Goal: Transaction & Acquisition: Purchase product/service

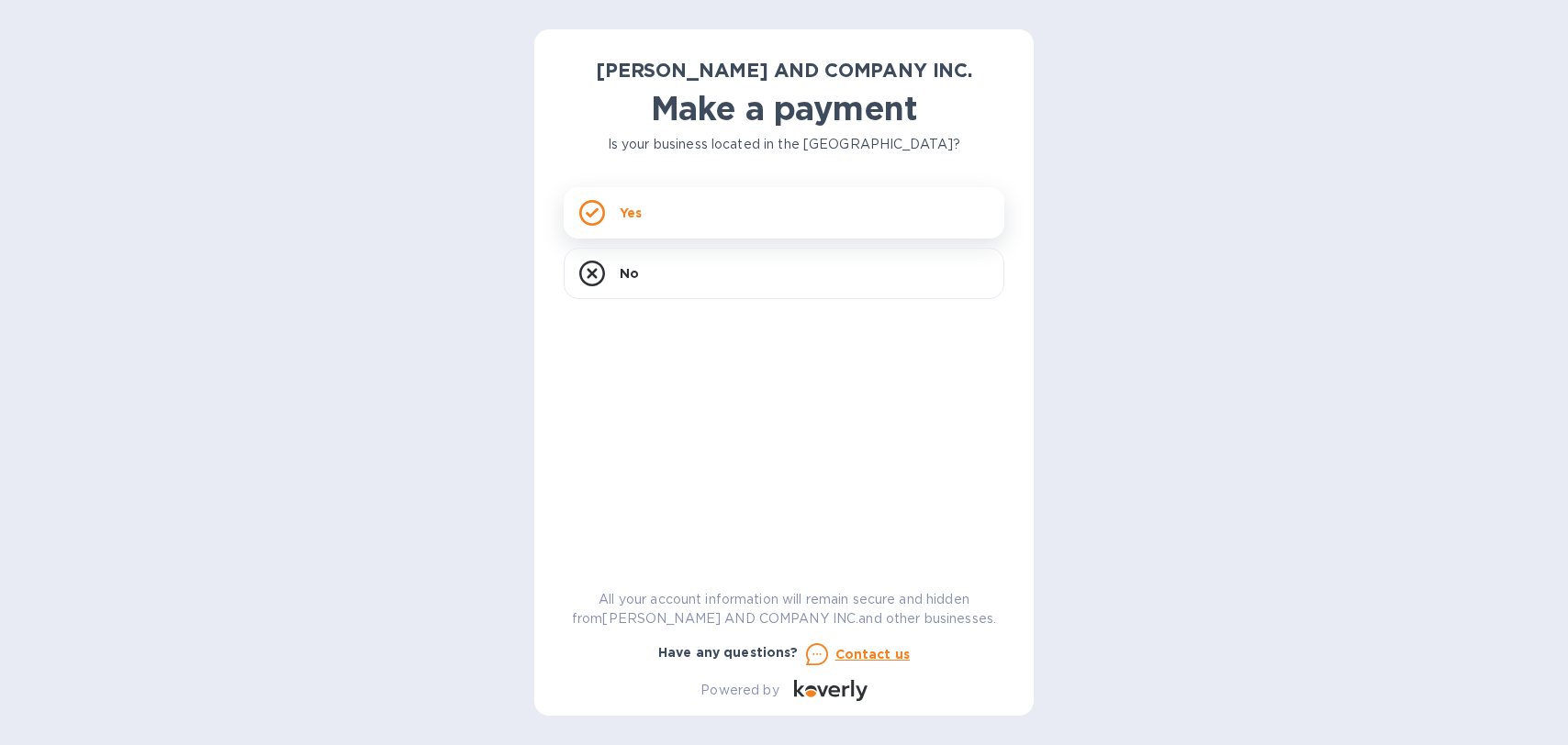
drag, startPoint x: 0, startPoint y: 0, endPoint x: 671, endPoint y: 208, distance: 702.5
click at [671, 208] on div "Yes" at bounding box center [783, 213] width 440 height 51
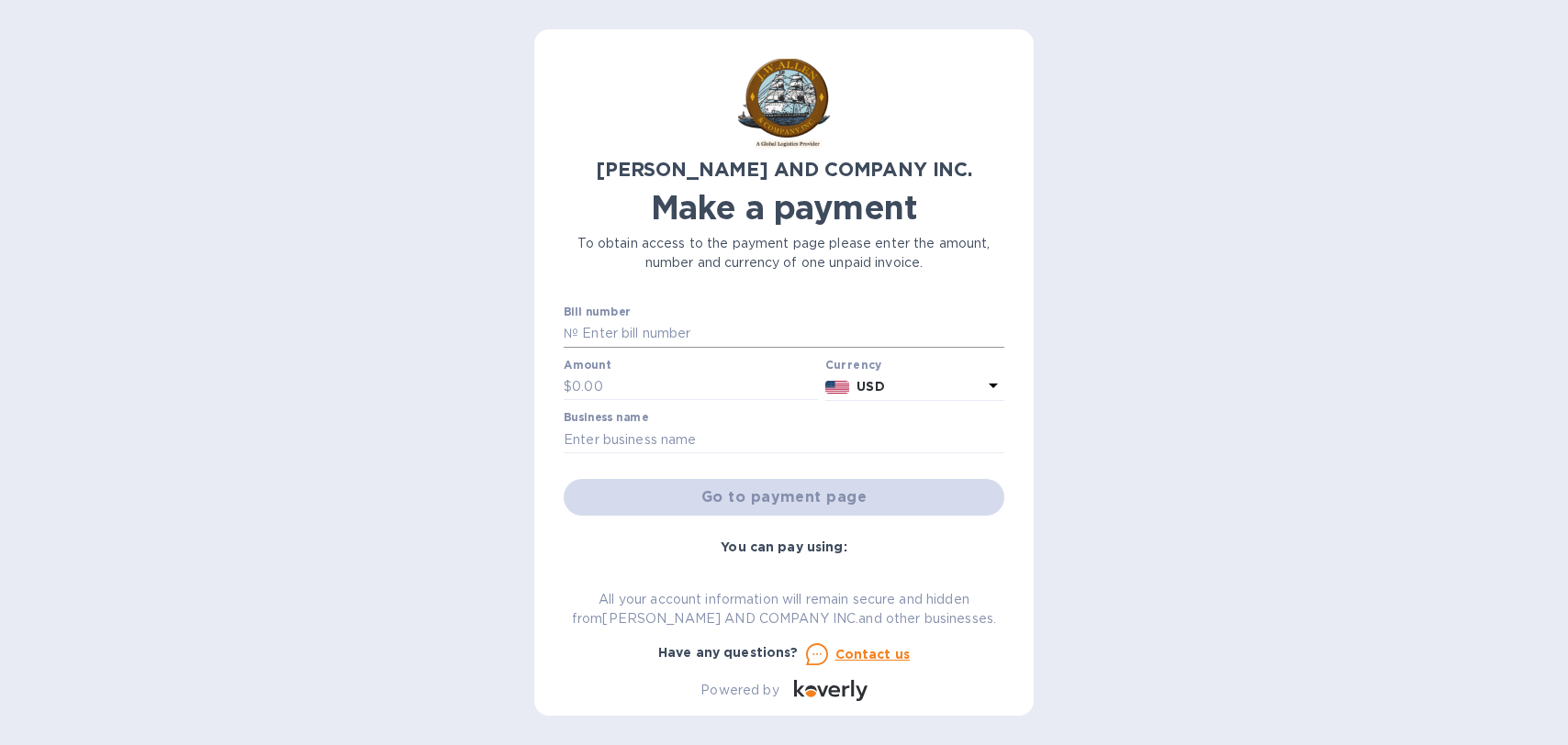
click at [620, 330] on input "text" at bounding box center [792, 333] width 426 height 27
type input "AC03594-01"
click at [614, 380] on input "text" at bounding box center [695, 387] width 246 height 27
type input "5,067.40"
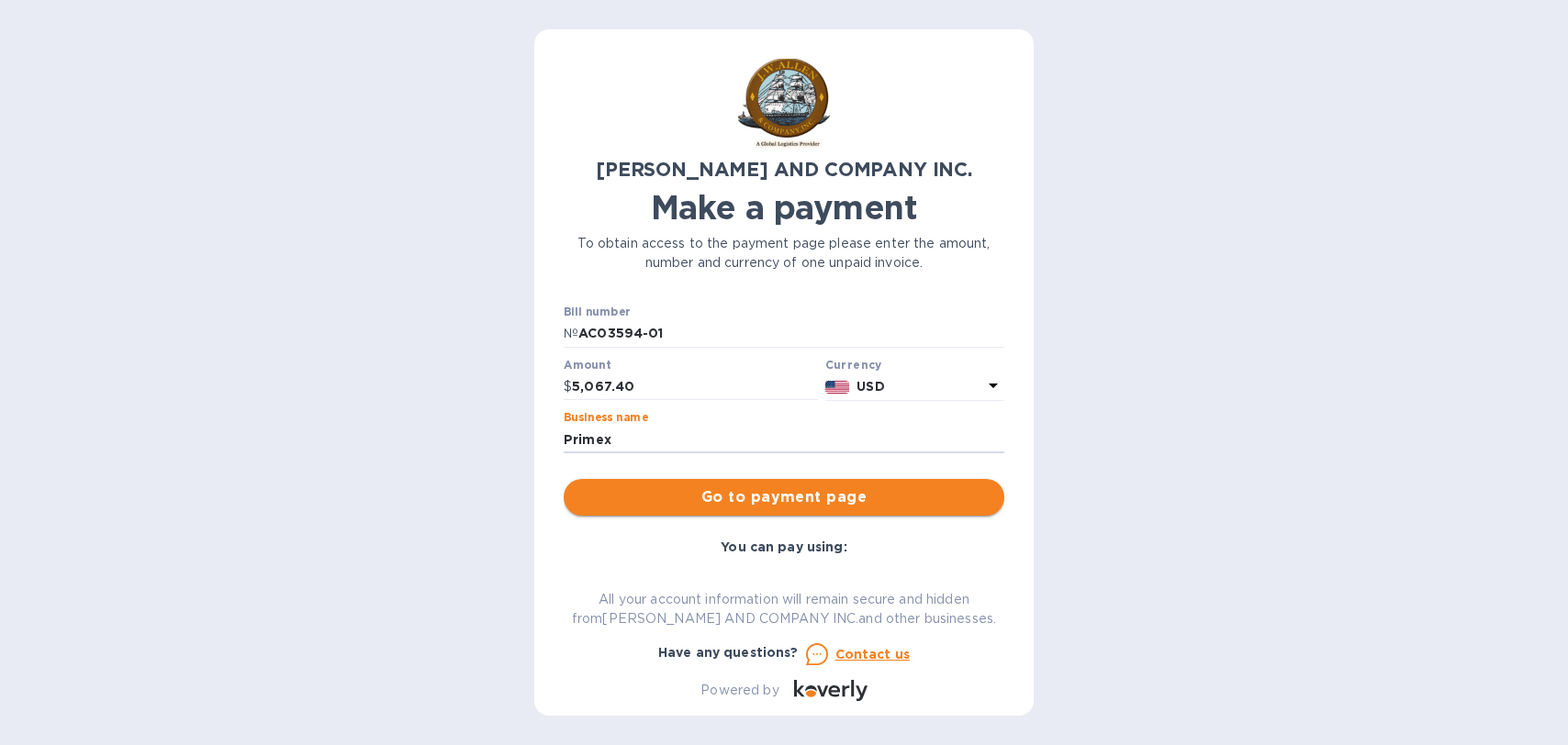
type input "Primex International Corporation"
click at [739, 492] on span "Go to payment page" at bounding box center [784, 497] width 411 height 22
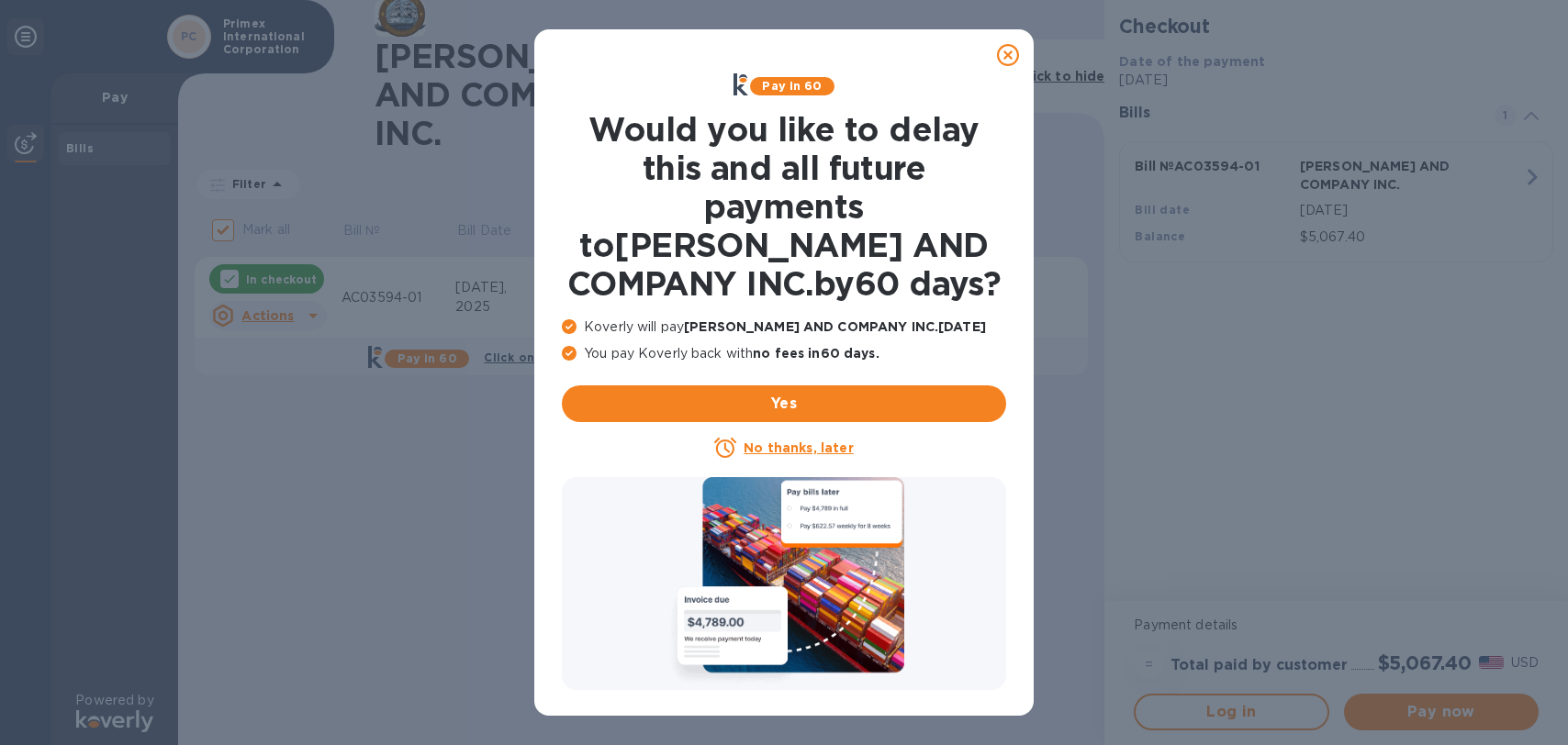
click at [818, 446] on u "No thanks, later" at bounding box center [797, 448] width 109 height 15
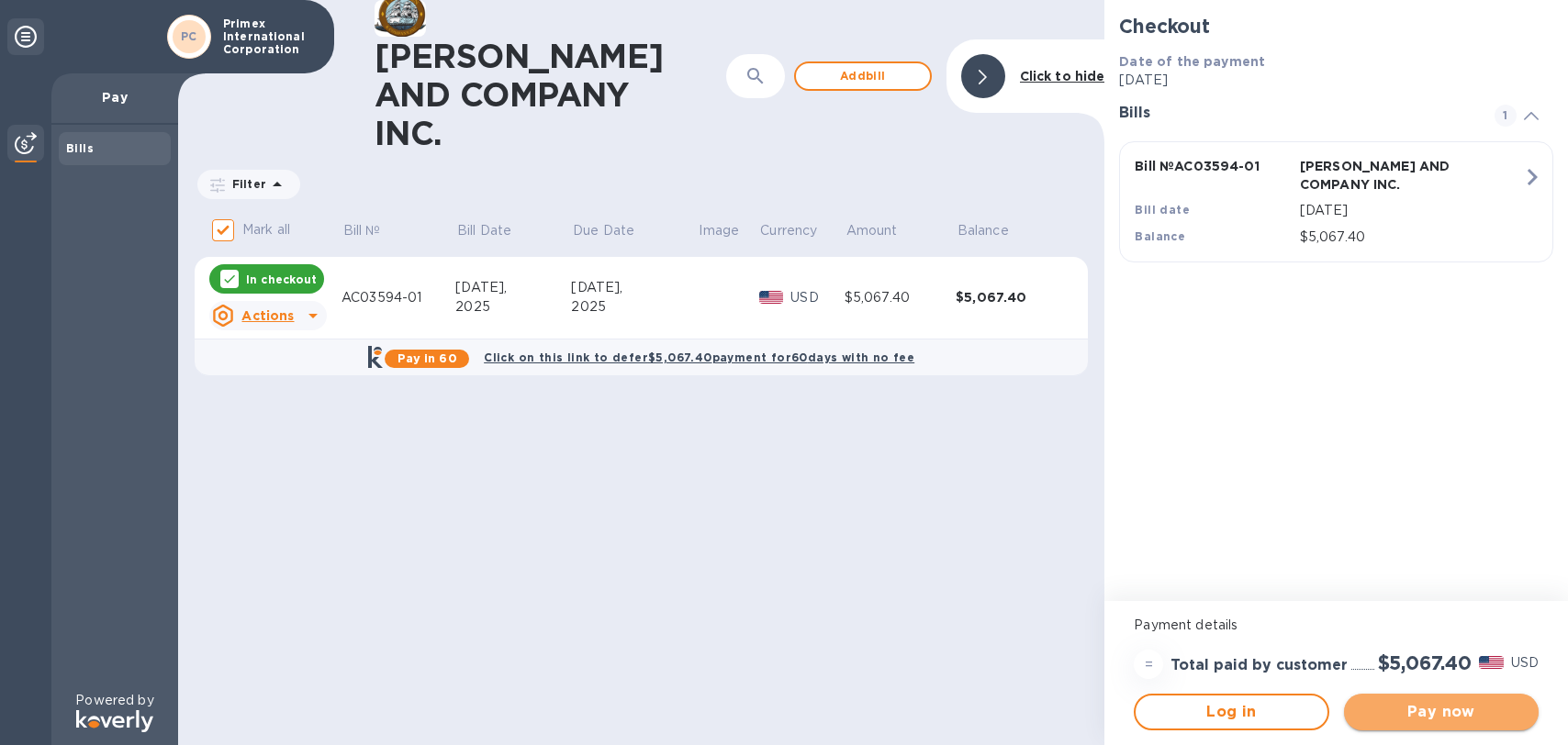
click at [1461, 715] on span "Pay now" at bounding box center [1441, 712] width 166 height 22
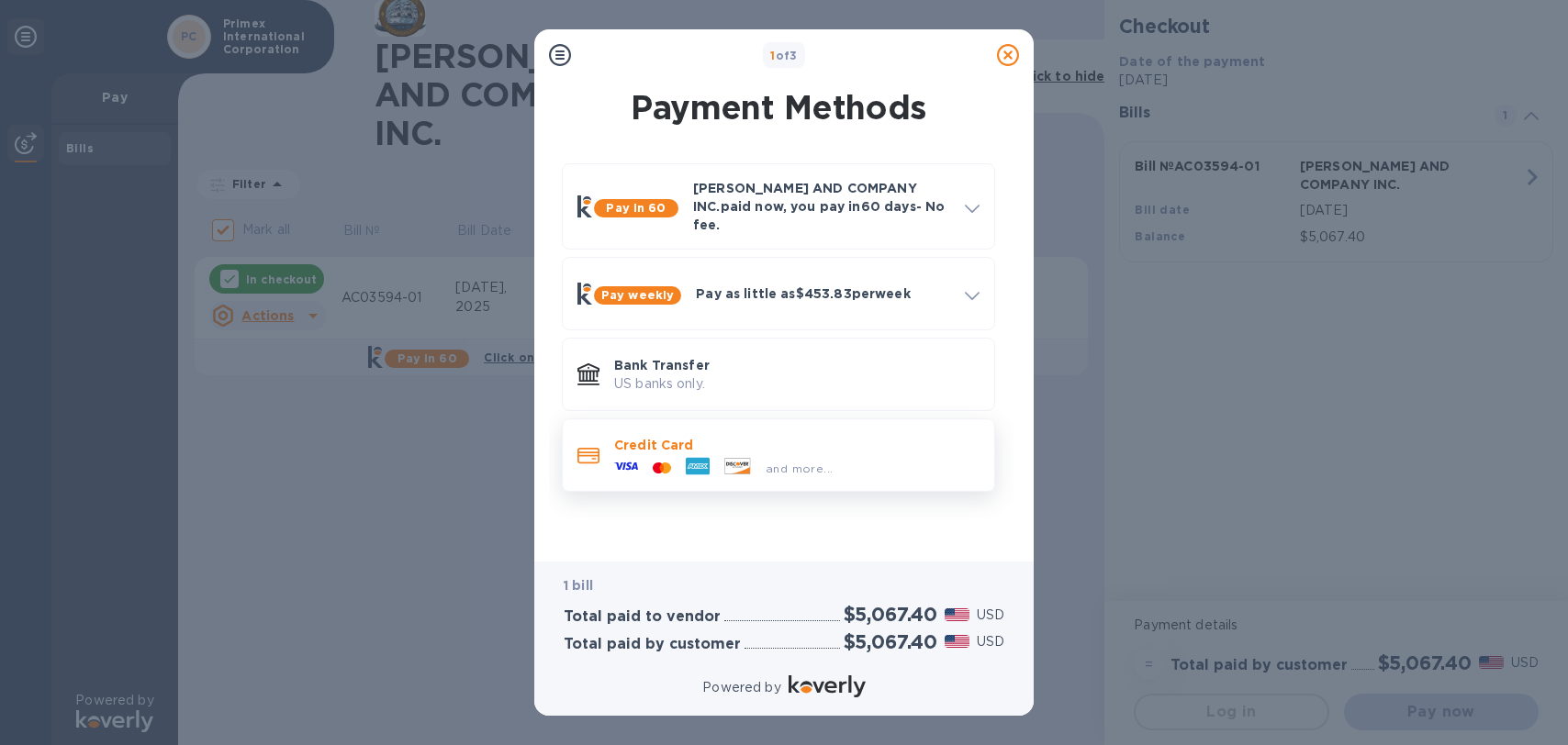
click at [665, 436] on p "Credit Card" at bounding box center [797, 445] width 365 height 18
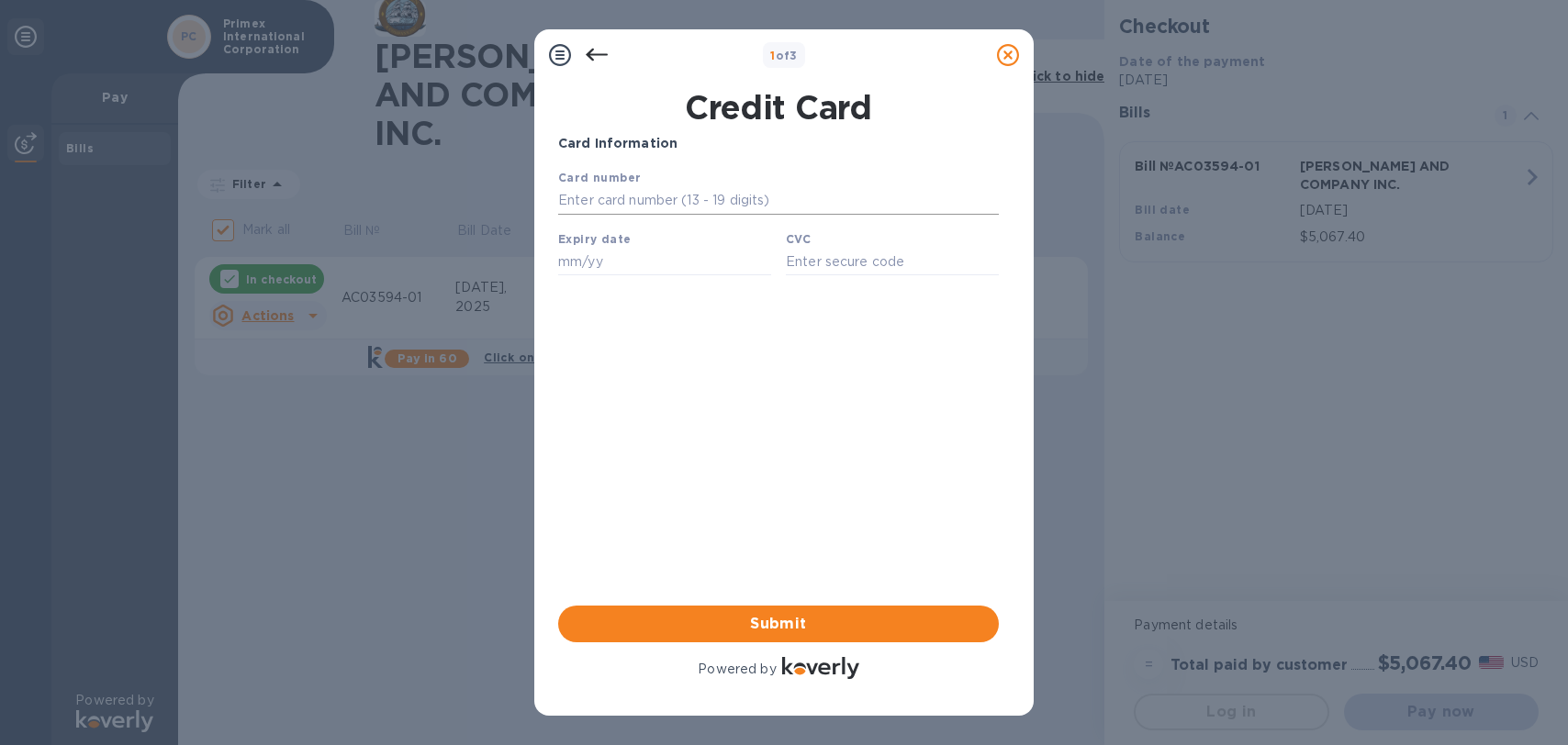
click at [601, 201] on input "text" at bounding box center [778, 201] width 440 height 27
type input "[CREDIT_CARD_NUMBER]"
type input "11/29"
type input "547"
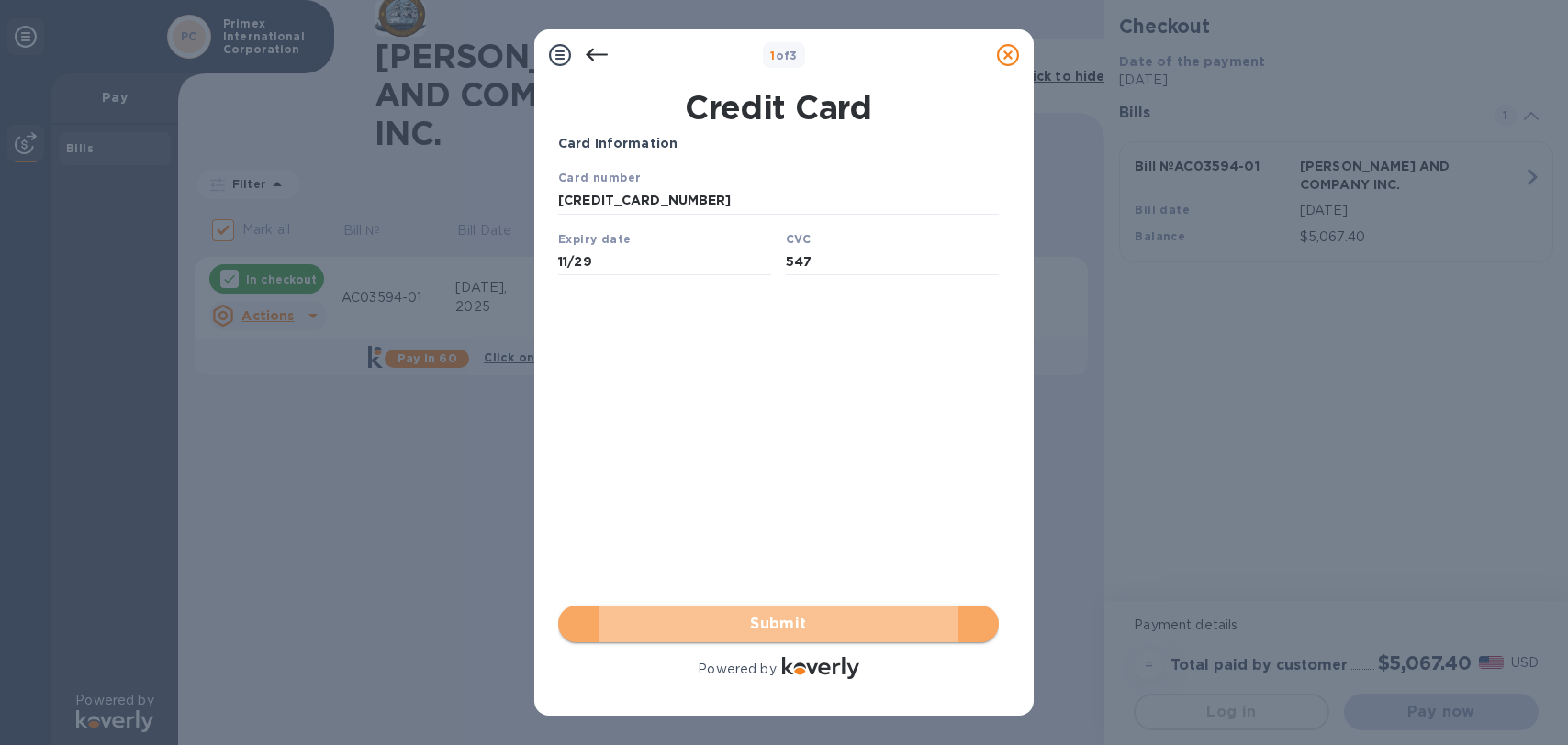
click at [783, 624] on span "Submit" at bounding box center [778, 624] width 411 height 22
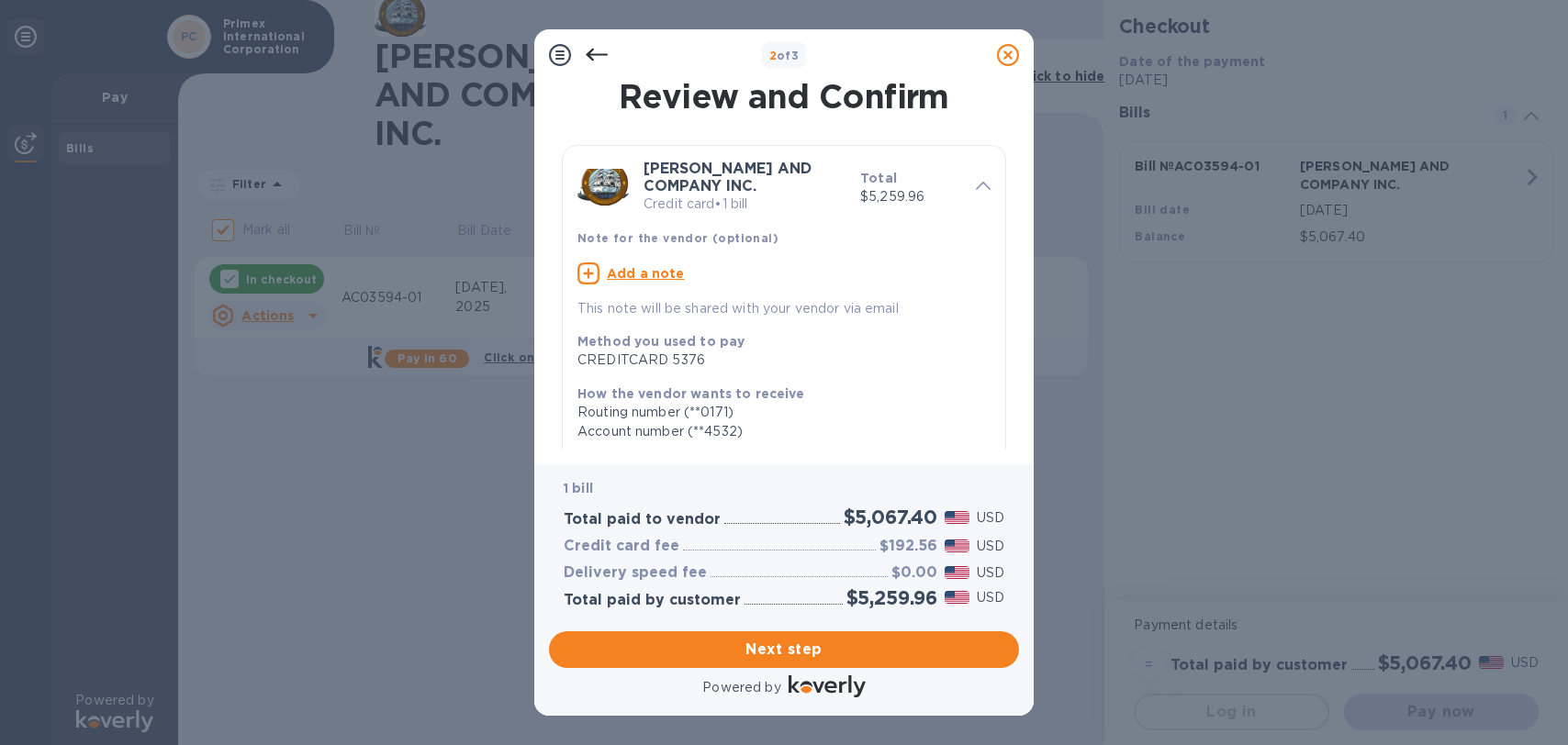
click at [592, 56] on icon at bounding box center [597, 55] width 22 height 22
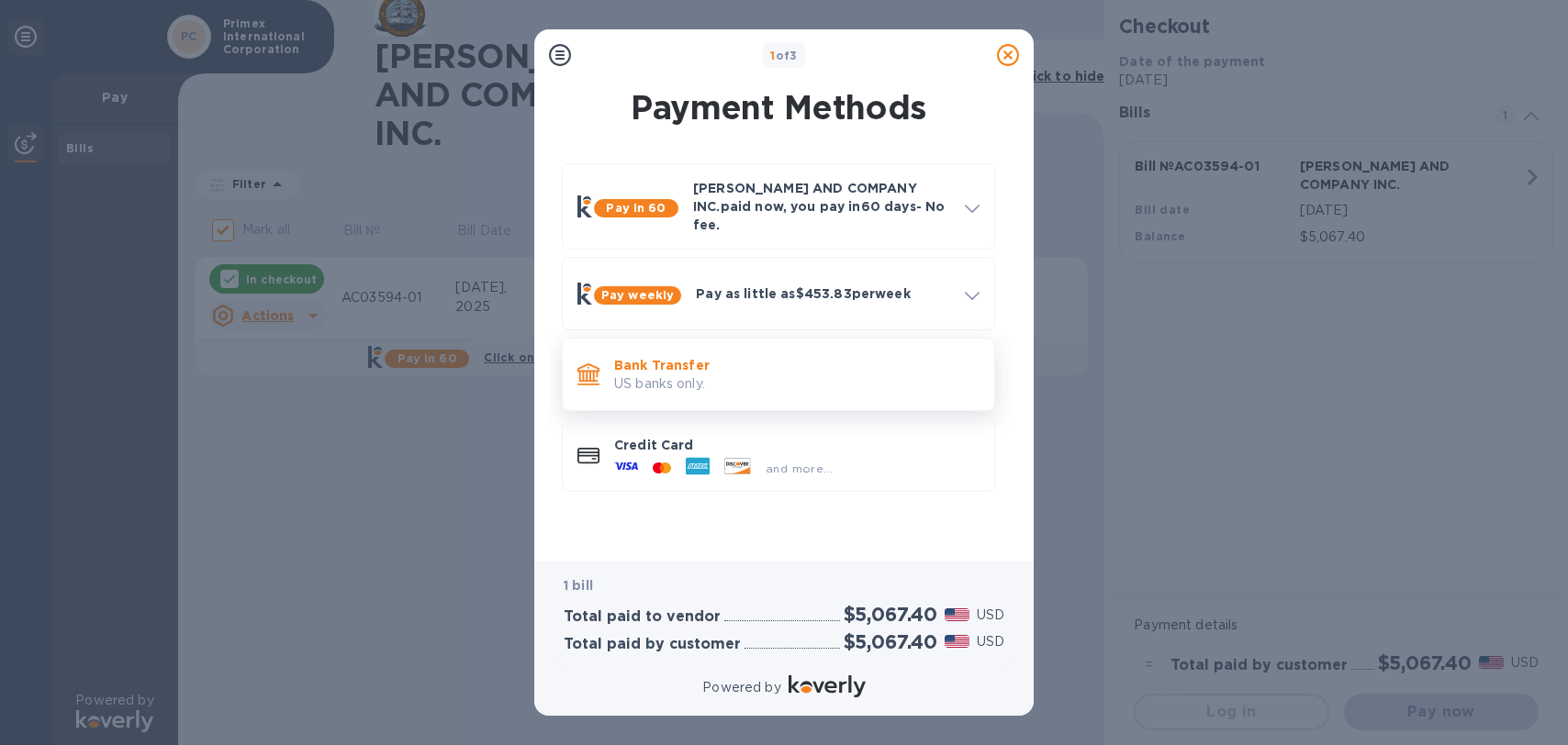
click at [680, 375] on p "US banks only." at bounding box center [797, 384] width 365 height 19
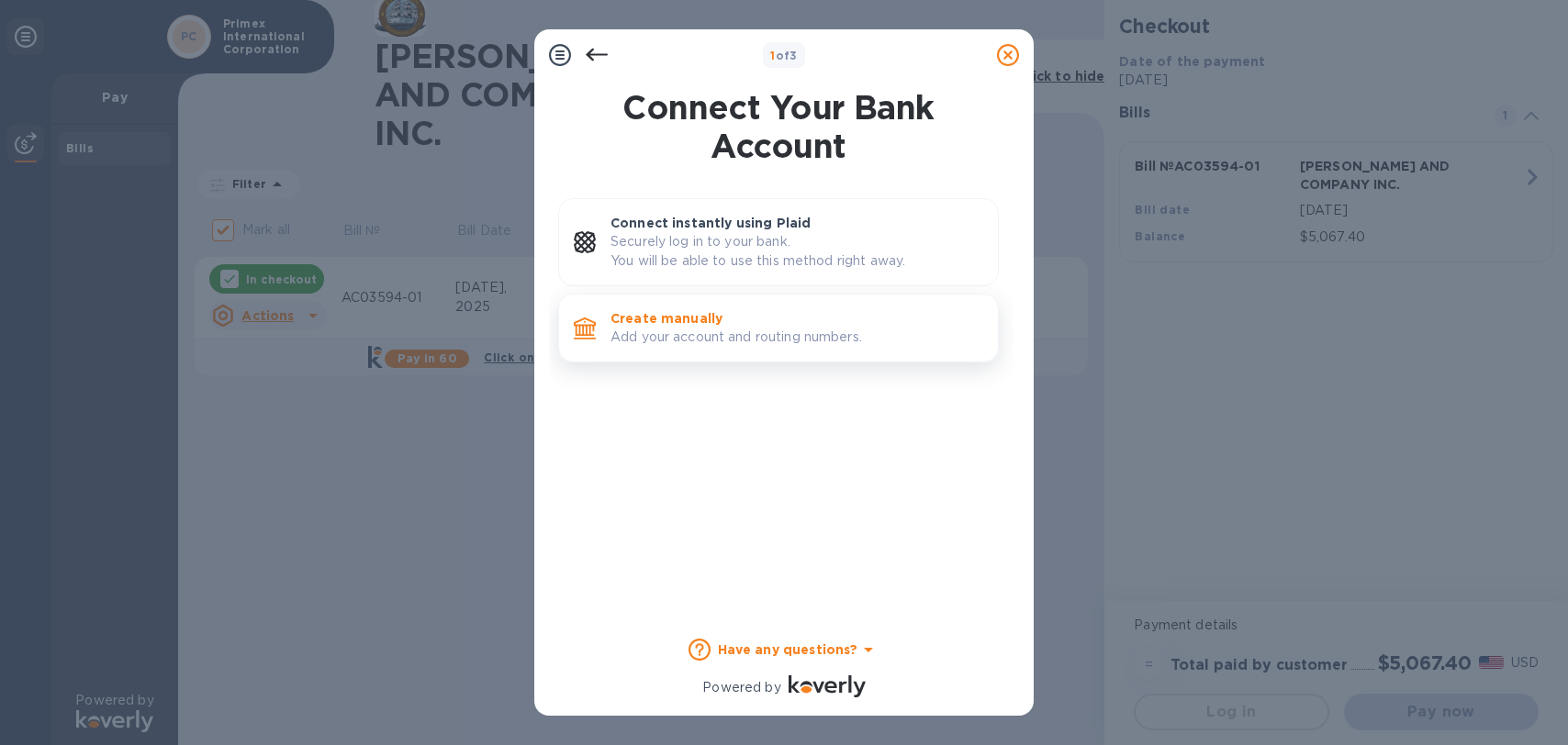
click at [681, 328] on p "Add your account and routing numbers." at bounding box center [797, 337] width 373 height 19
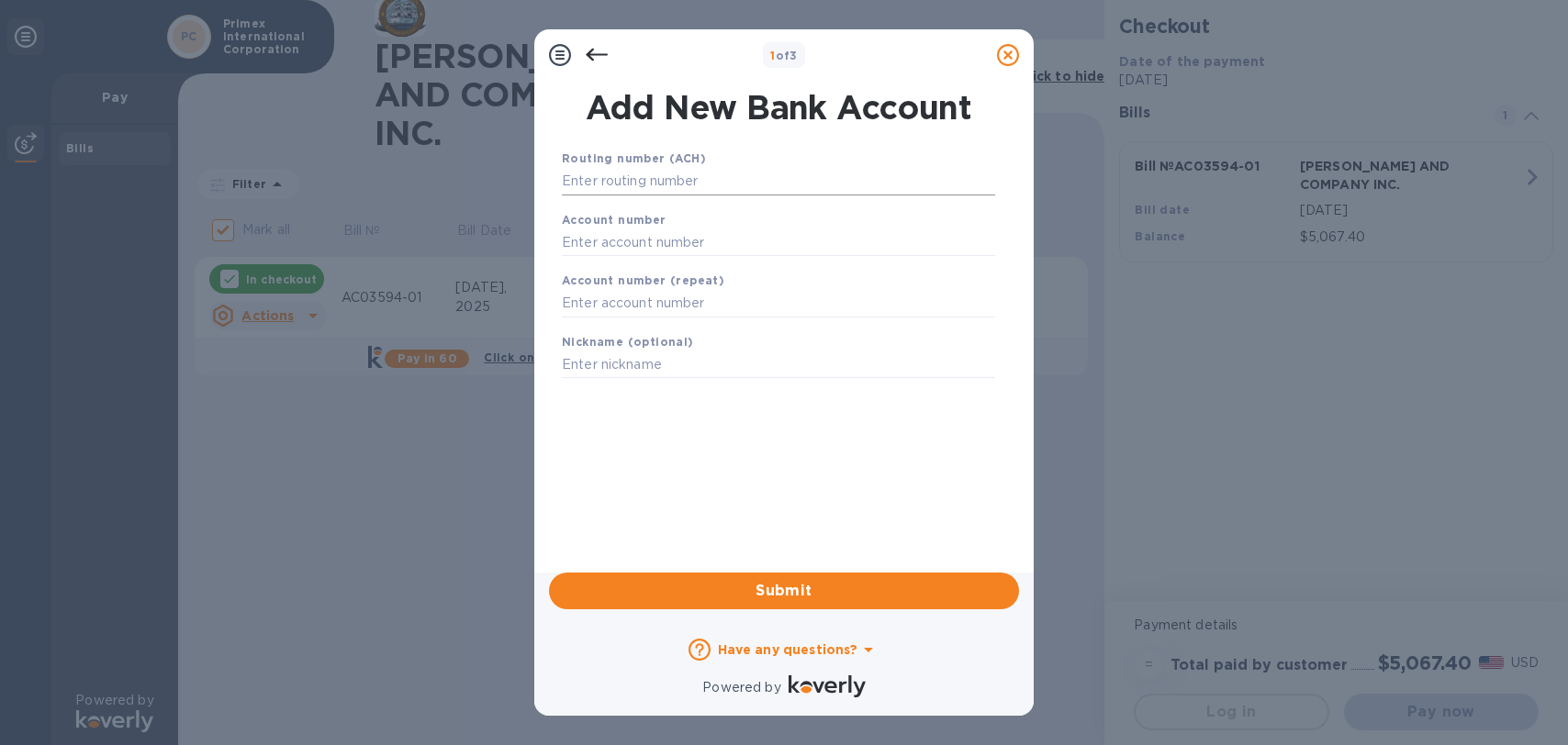
click at [599, 183] on input "text" at bounding box center [778, 181] width 434 height 27
drag, startPoint x: 606, startPoint y: 180, endPoint x: 979, endPoint y: 292, distance: 389.5
click at [606, 181] on input "text" at bounding box center [778, 181] width 434 height 27
click at [682, 179] on input "text" at bounding box center [778, 181] width 434 height 27
type input "065405459"
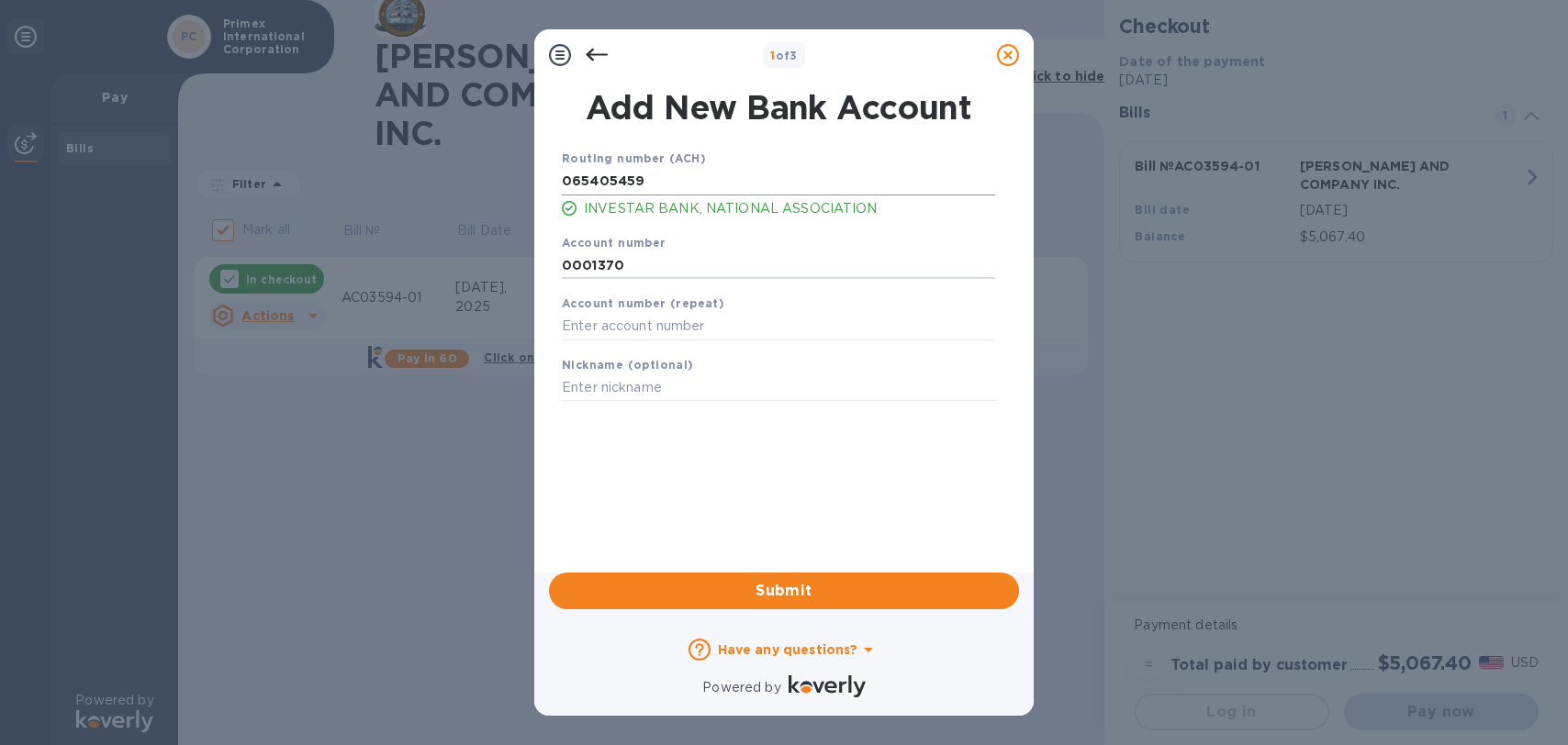
type input "0001370"
type input "[PERSON_NAME]"
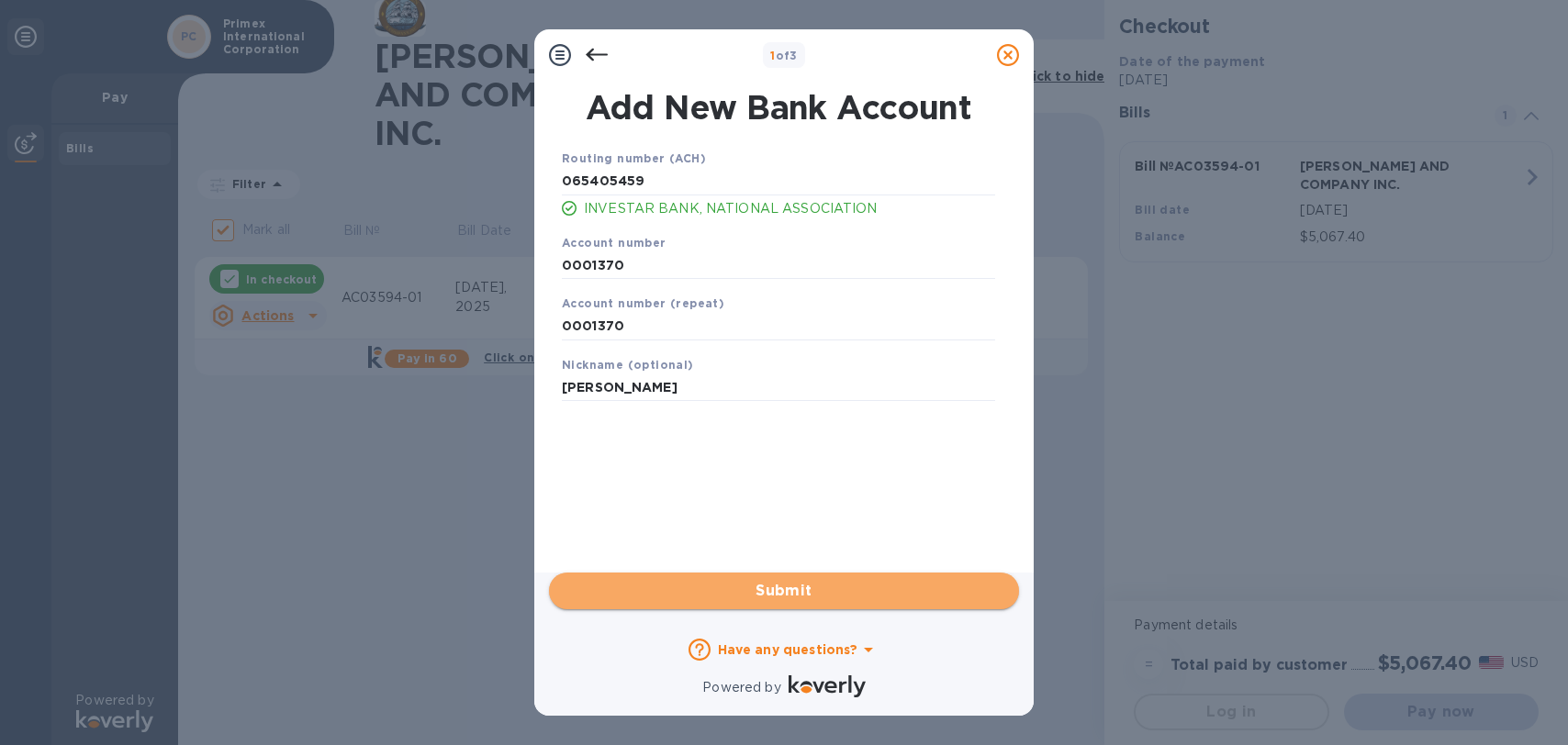
click at [794, 595] on span "Submit" at bounding box center [783, 591] width 440 height 22
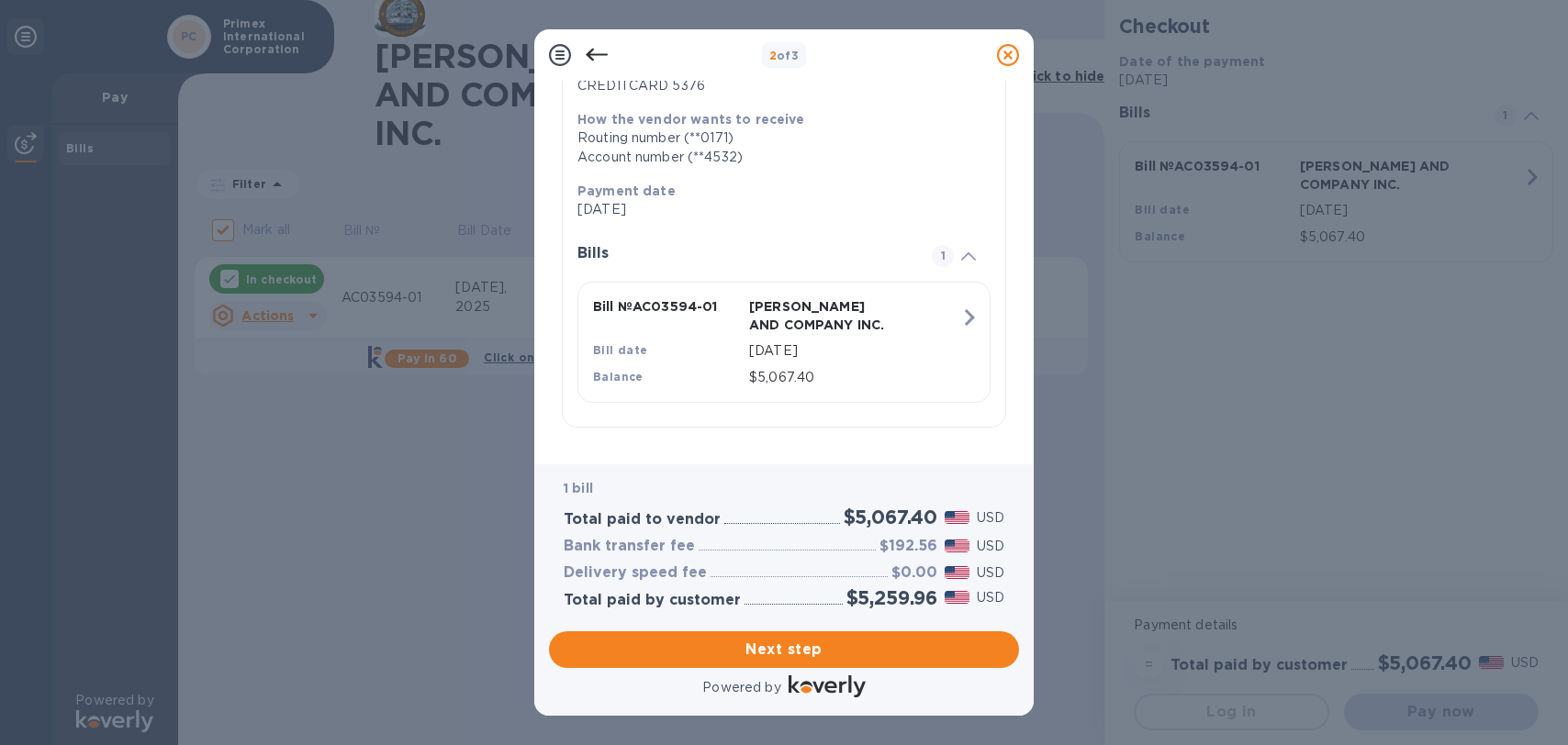
scroll to position [29, 0]
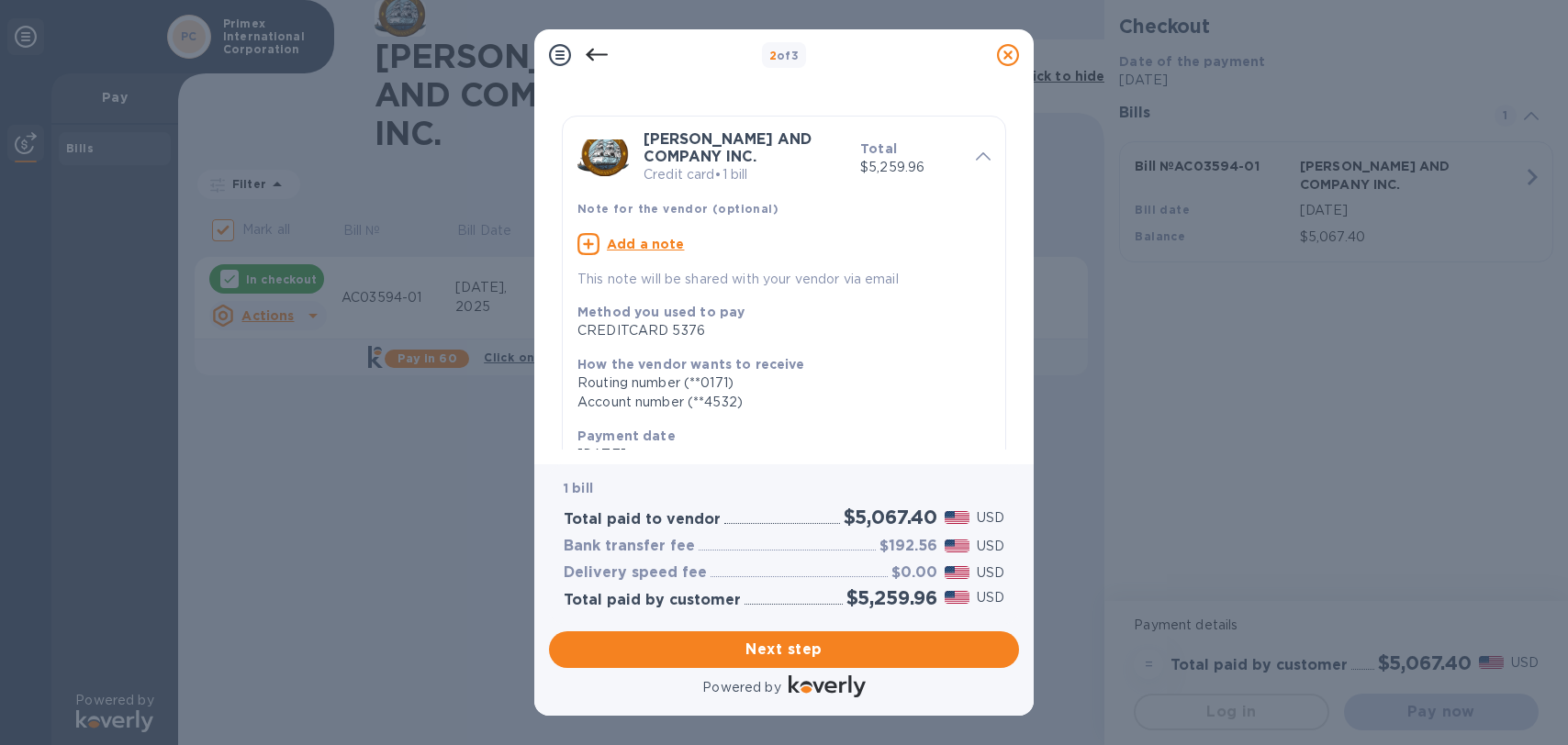
click at [589, 49] on icon at bounding box center [597, 55] width 22 height 22
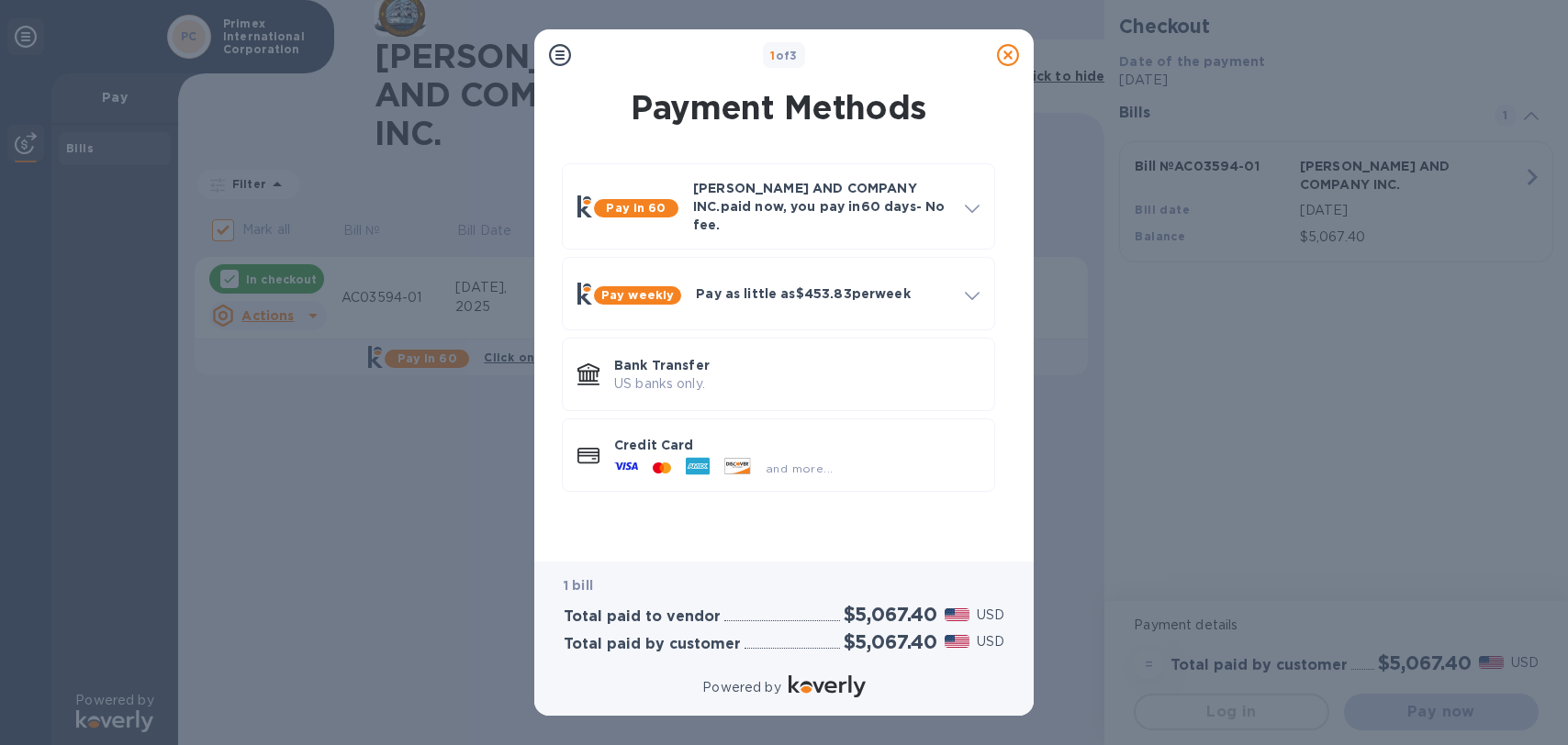
scroll to position [0, 0]
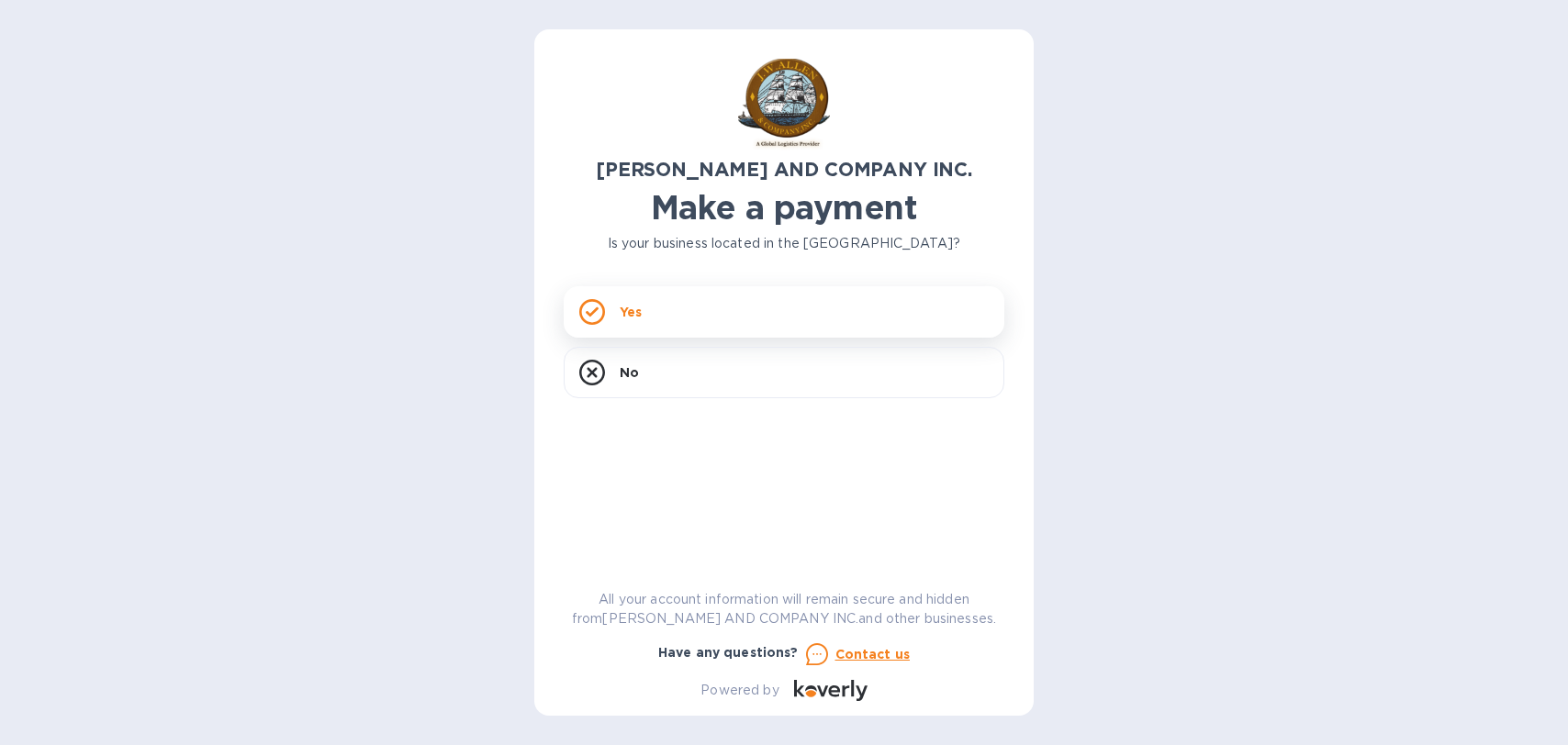
click at [673, 306] on div "Yes" at bounding box center [783, 312] width 440 height 51
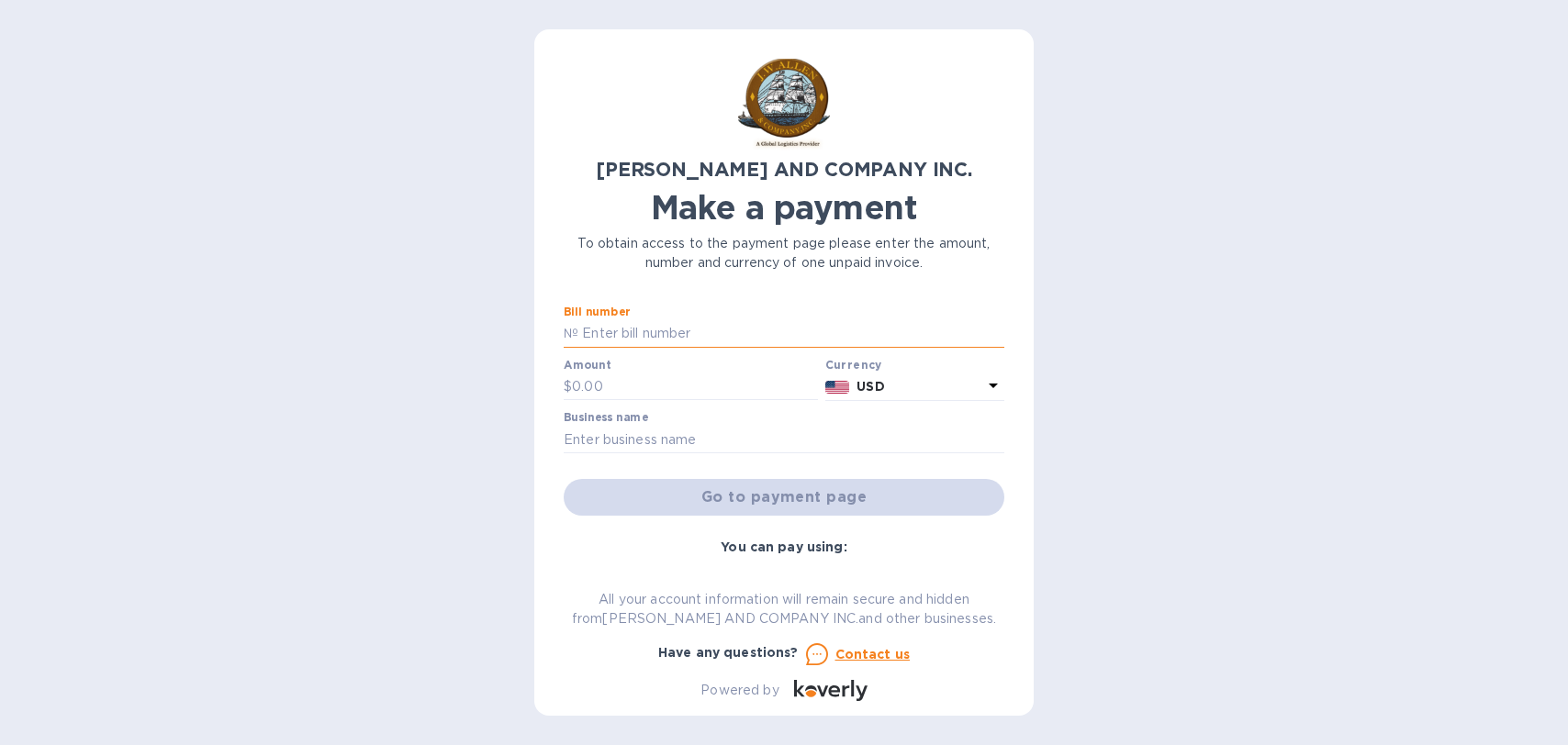
click at [667, 331] on input "text" at bounding box center [792, 333] width 426 height 27
type input "AC03594-01"
click at [604, 382] on input "text" at bounding box center [695, 387] width 246 height 27
click at [612, 390] on input "text" at bounding box center [695, 387] width 246 height 27
type input "5,067.40"
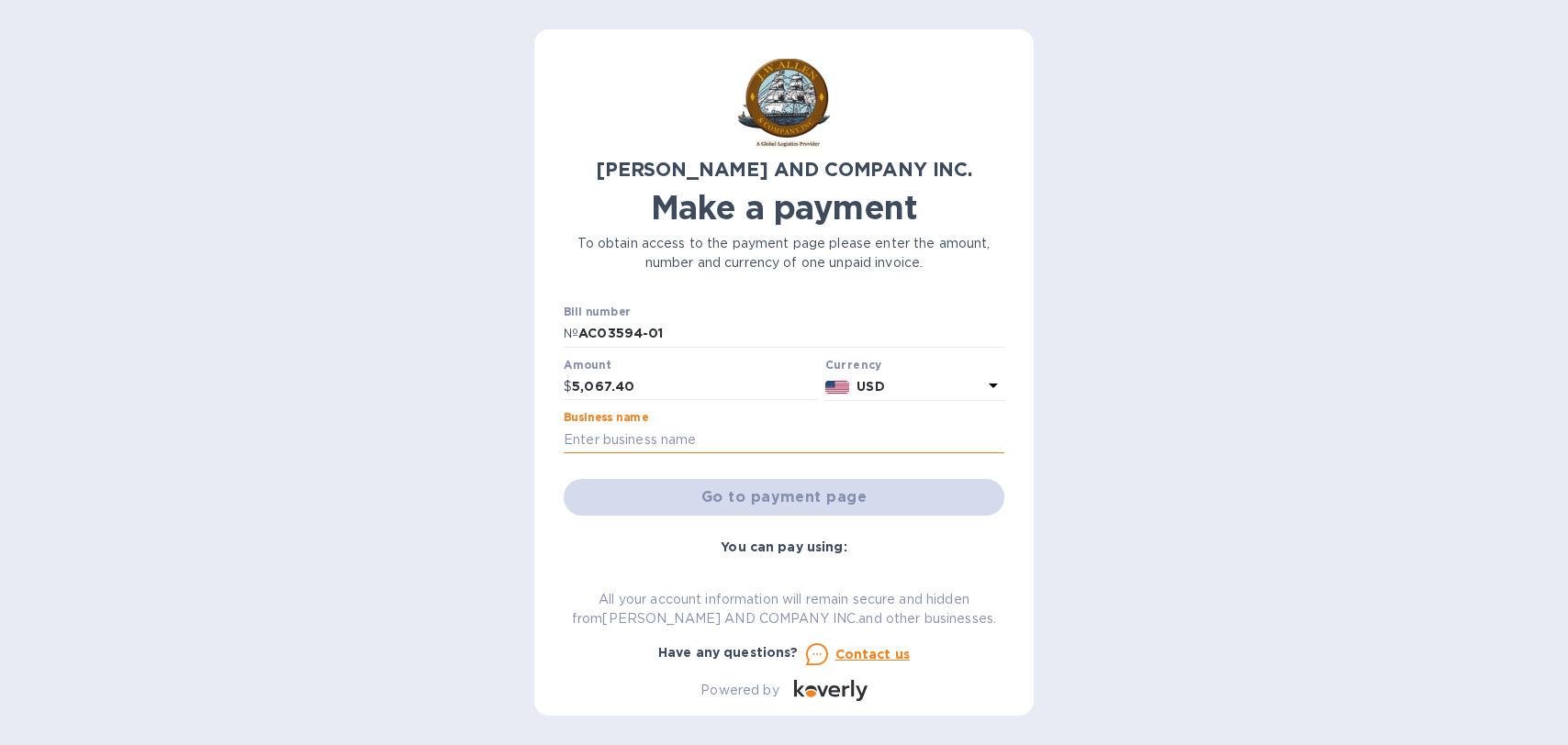
click at [604, 446] on input "text" at bounding box center [783, 439] width 440 height 27
type input "Primex International Corporation"
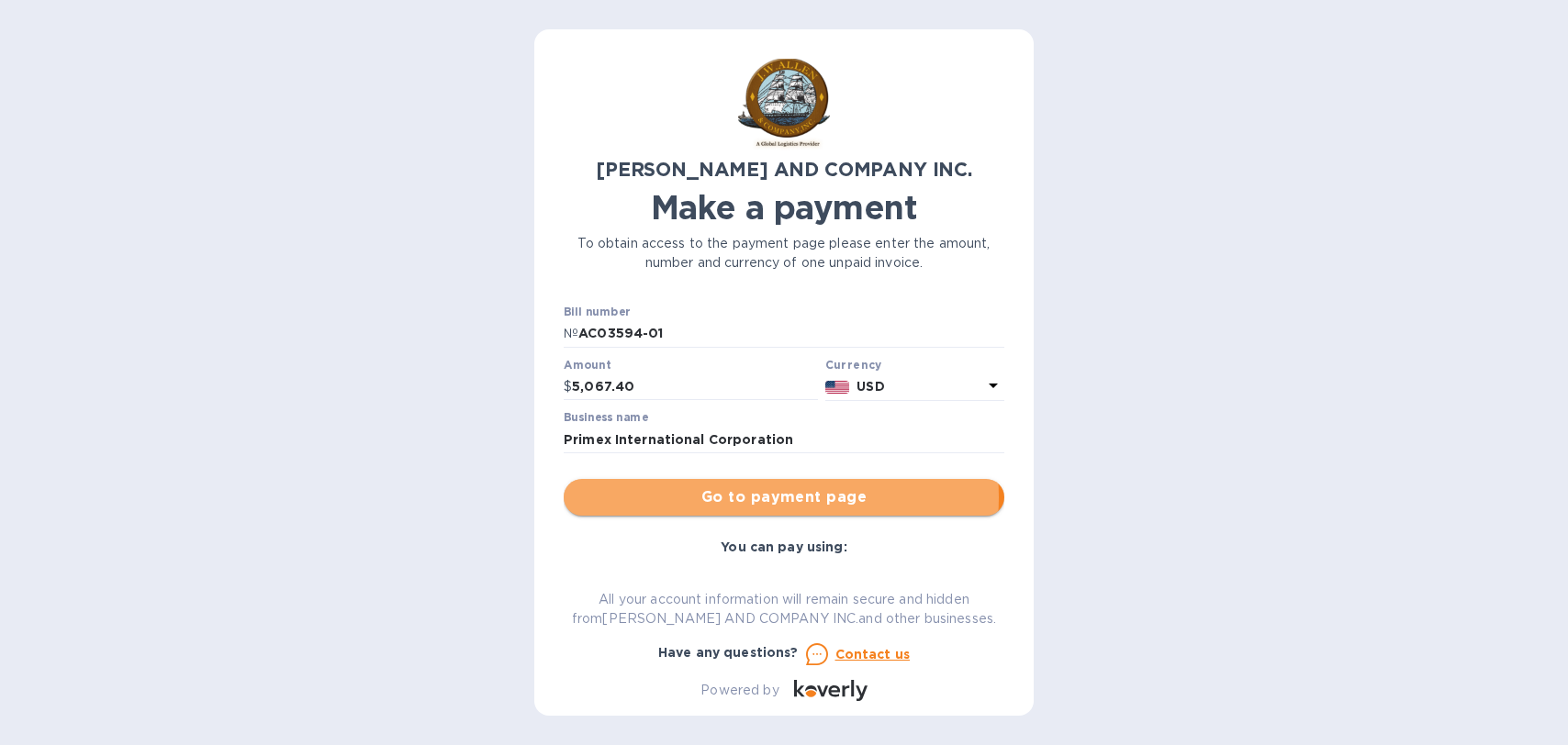
click at [775, 498] on span "Go to payment page" at bounding box center [784, 497] width 411 height 22
